Goal: Task Accomplishment & Management: Manage account settings

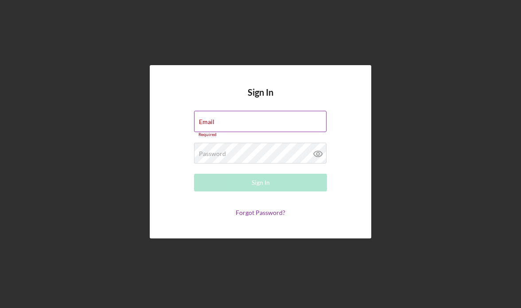
click at [223, 118] on div "Email Required" at bounding box center [260, 124] width 133 height 27
type input "[PERSON_NAME][EMAIL_ADDRESS][DOMAIN_NAME]"
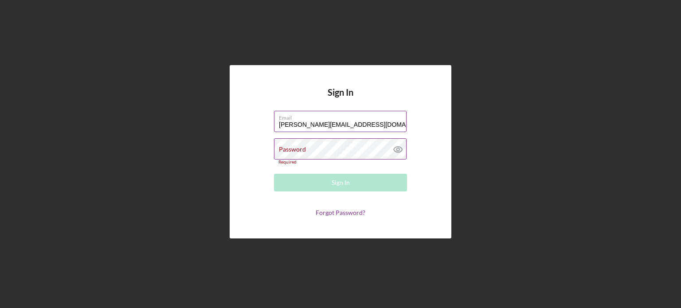
click at [306, 150] on div "Password Required" at bounding box center [340, 151] width 133 height 26
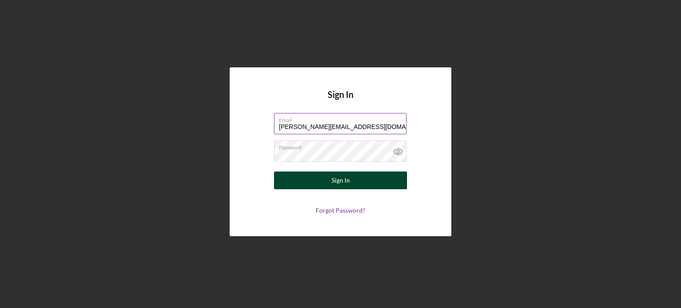
click at [316, 177] on button "Sign In" at bounding box center [340, 181] width 133 height 18
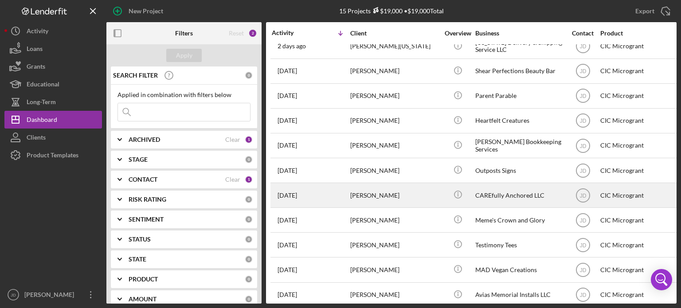
scroll to position [125, 0]
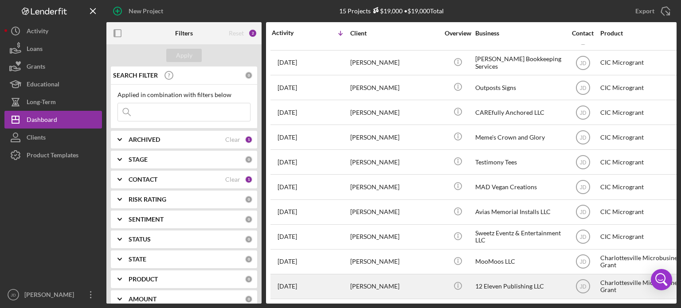
click at [379, 282] on div "[PERSON_NAME]" at bounding box center [394, 286] width 89 height 23
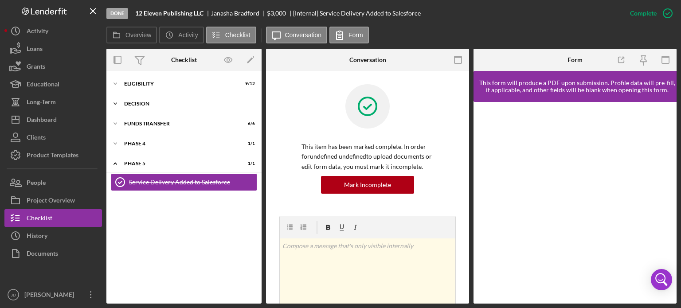
click at [117, 103] on icon "Icon/Expander" at bounding box center [115, 104] width 18 height 18
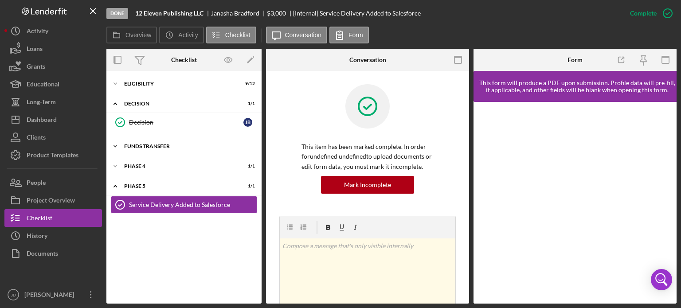
click at [115, 143] on icon "Icon/Expander" at bounding box center [115, 146] width 18 height 18
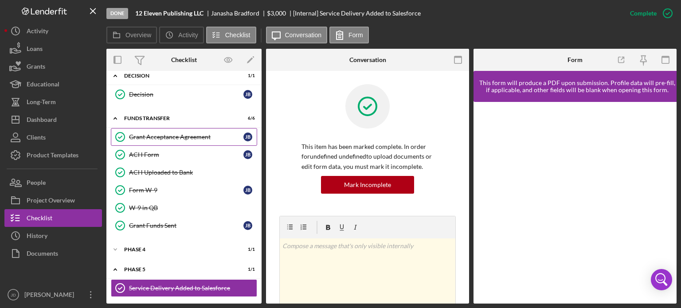
scroll to position [28, 0]
click at [113, 248] on icon "Icon/Expander" at bounding box center [115, 249] width 18 height 18
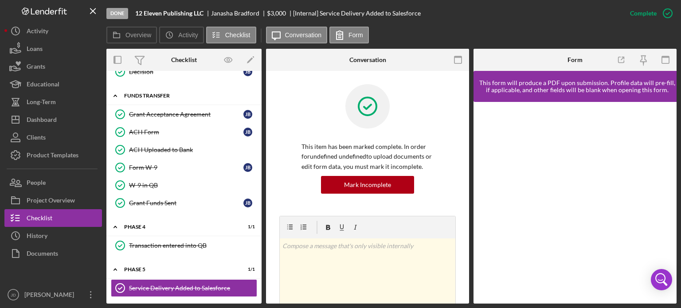
scroll to position [0, 0]
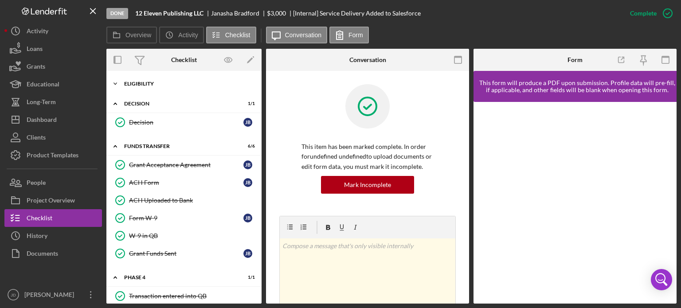
click at [115, 81] on icon "Icon/Expander" at bounding box center [115, 84] width 18 height 18
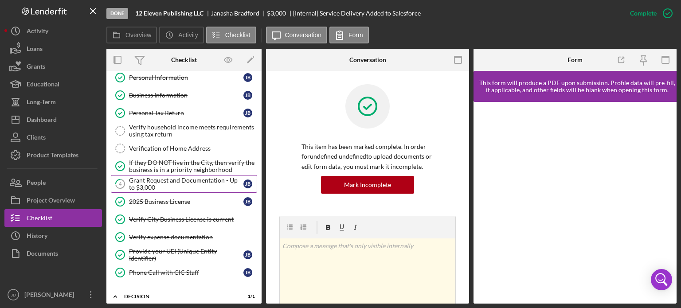
scroll to position [44, 0]
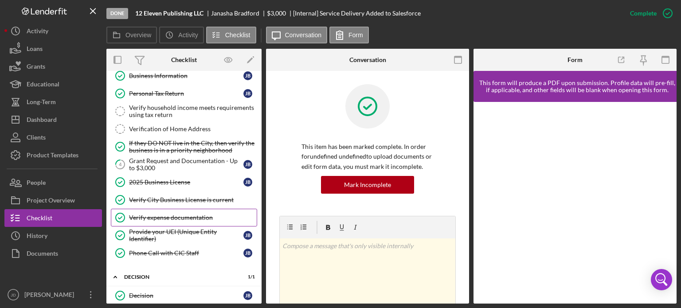
click at [183, 219] on div "Verify expense documentation" at bounding box center [193, 217] width 128 height 7
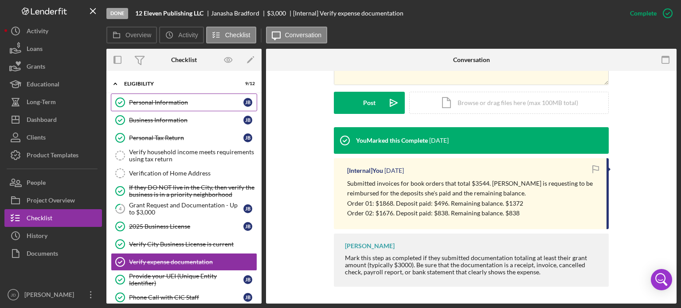
click at [173, 95] on link "Personal Information Personal Information [PERSON_NAME]" at bounding box center [184, 103] width 146 height 18
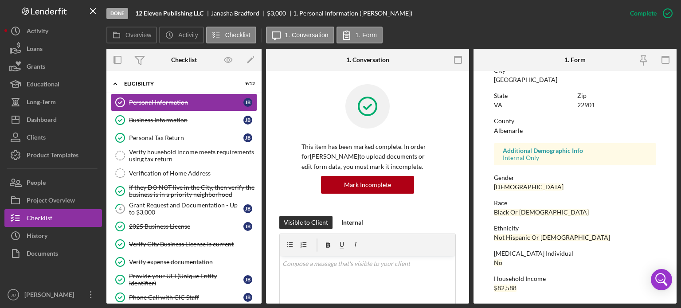
scroll to position [188, 0]
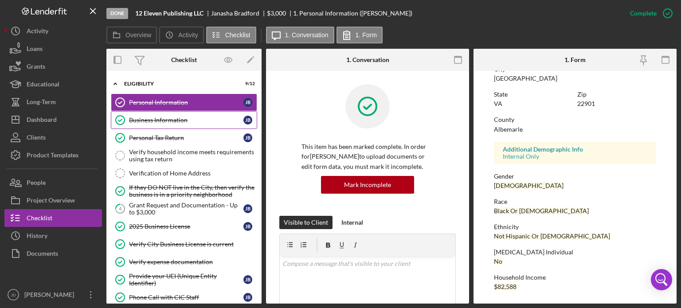
click at [172, 123] on div "Business Information" at bounding box center [186, 120] width 114 height 7
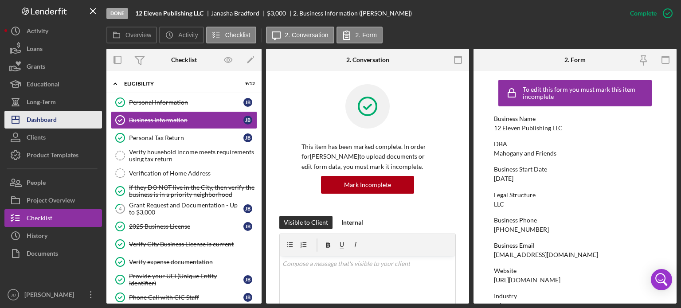
click at [50, 119] on div "Dashboard" at bounding box center [42, 121] width 30 height 20
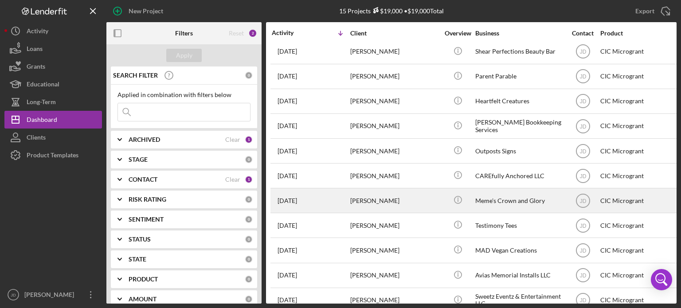
scroll to position [125, 0]
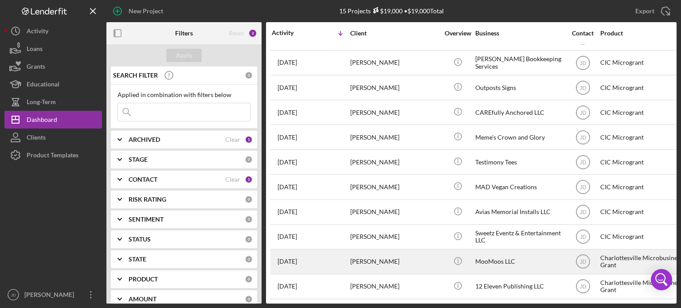
click at [404, 255] on div "[PERSON_NAME]" at bounding box center [394, 261] width 89 height 23
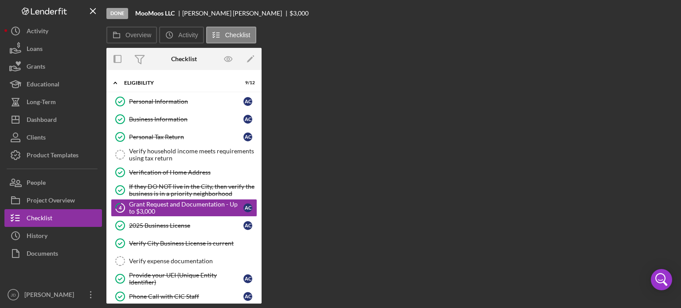
scroll to position [19, 0]
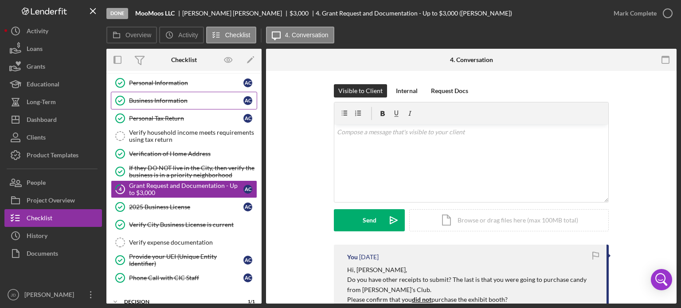
click at [152, 99] on div "Business Information" at bounding box center [186, 100] width 114 height 7
